Goal: Information Seeking & Learning: Learn about a topic

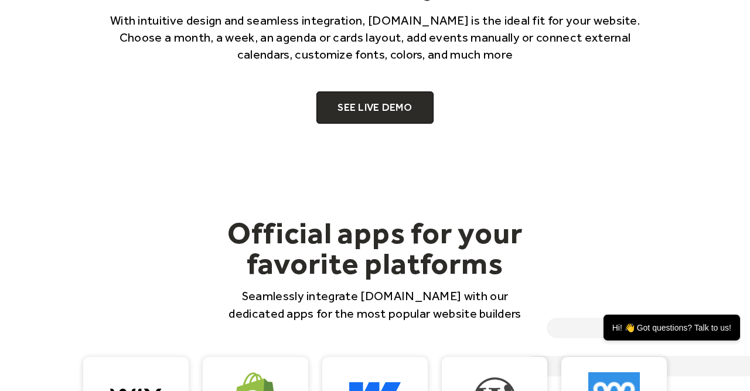
scroll to position [781, 0]
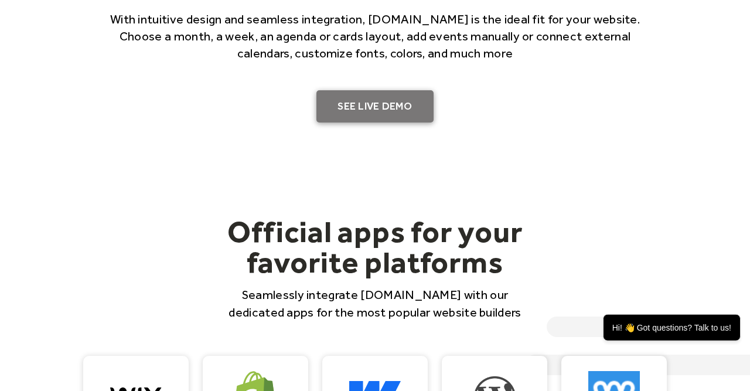
click at [371, 107] on link "SEE LIVE DEMO" at bounding box center [375, 106] width 117 height 33
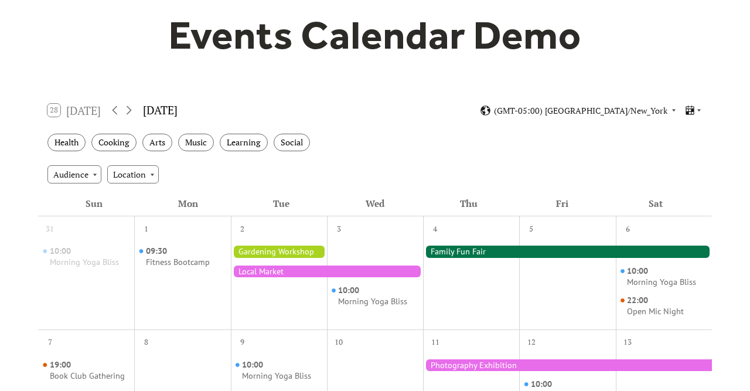
scroll to position [110, 0]
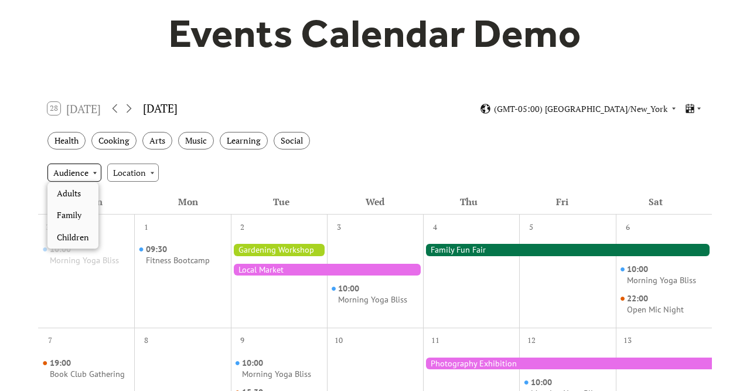
click at [86, 168] on div "Audience" at bounding box center [74, 173] width 54 height 18
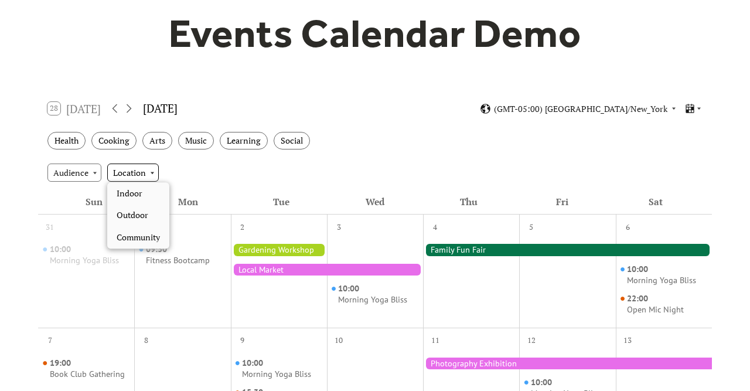
click at [124, 172] on div "Location" at bounding box center [133, 173] width 52 height 18
click at [336, 159] on div "Audience Location" at bounding box center [375, 173] width 674 height 32
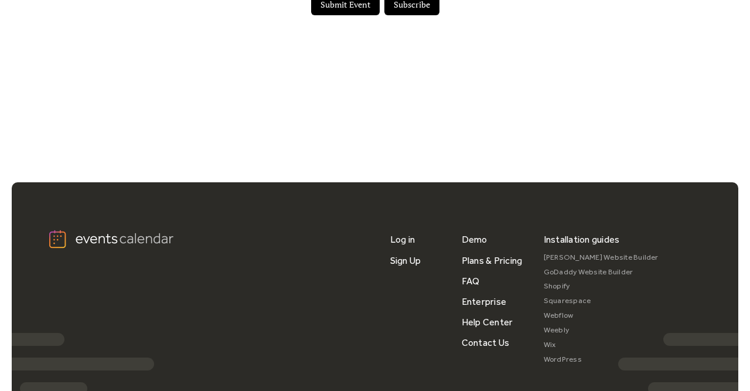
scroll to position [930, 0]
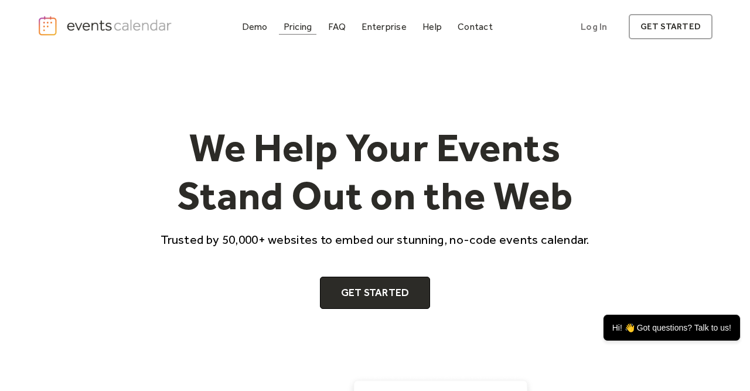
click at [302, 25] on div "Pricing" at bounding box center [298, 26] width 29 height 6
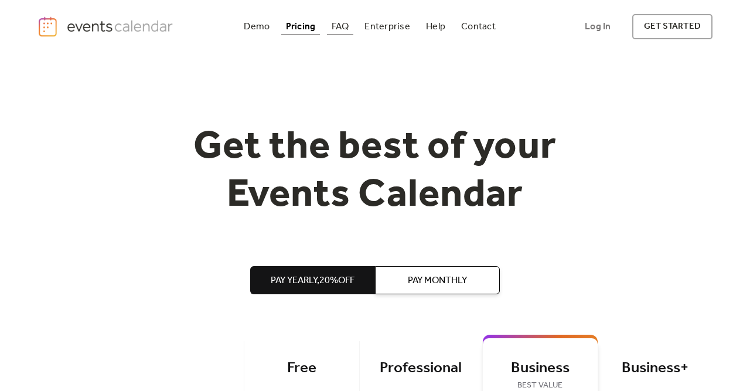
click at [335, 28] on div "FAQ" at bounding box center [341, 26] width 18 height 6
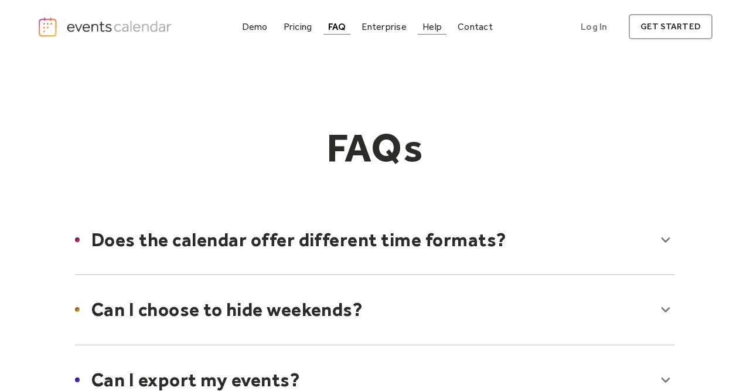
click at [430, 25] on div "Help" at bounding box center [432, 26] width 19 height 6
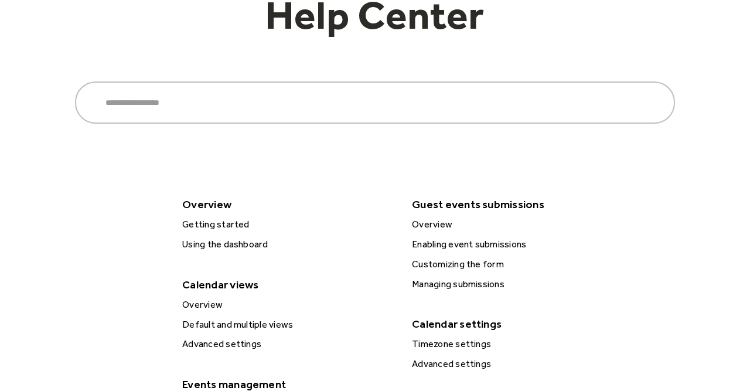
scroll to position [108, 0]
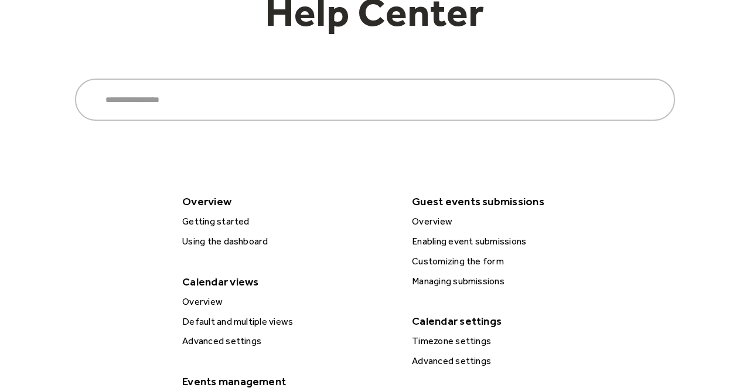
click at [220, 223] on div "Getting started" at bounding box center [288, 221] width 219 height 15
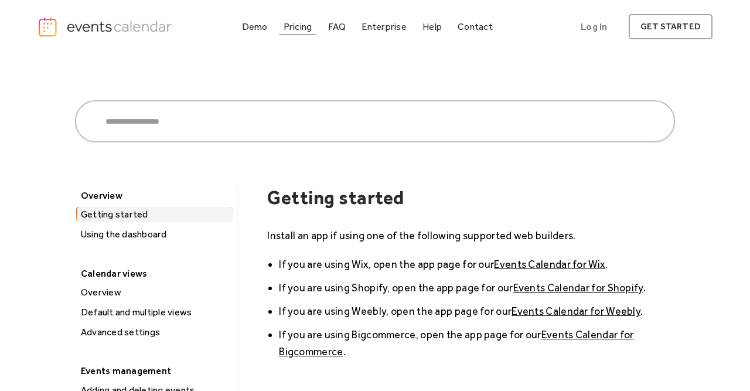
click at [302, 33] on link "Pricing" at bounding box center [298, 27] width 38 height 16
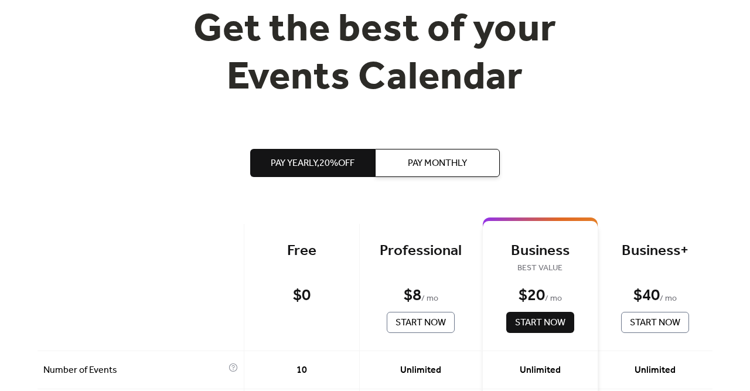
scroll to position [125, 0]
